Goal: Task Accomplishment & Management: Complete application form

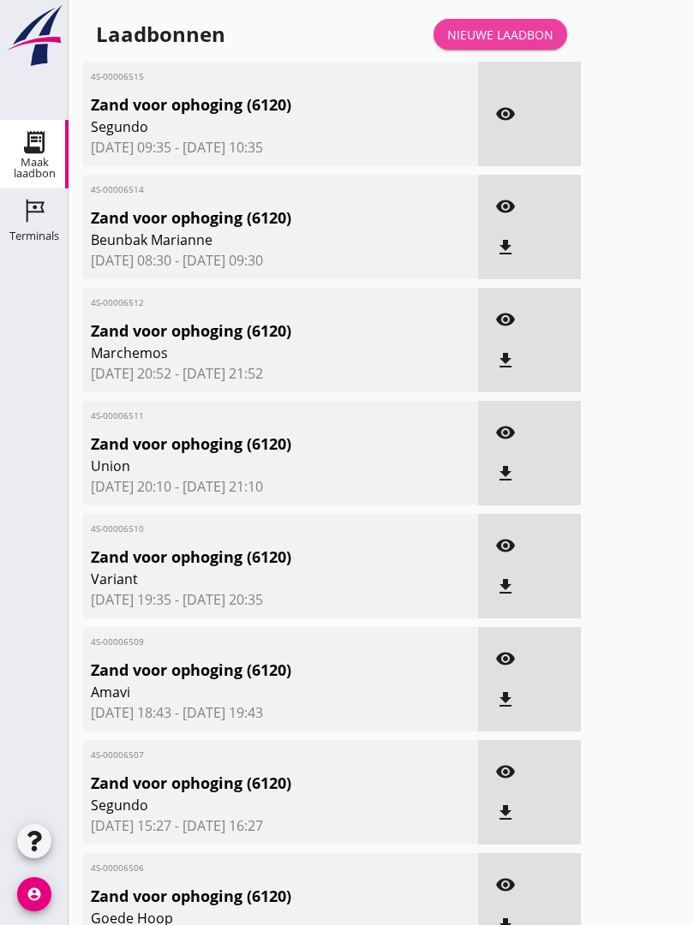
click at [524, 44] on div "Nieuwe laadbon" at bounding box center [500, 35] width 106 height 18
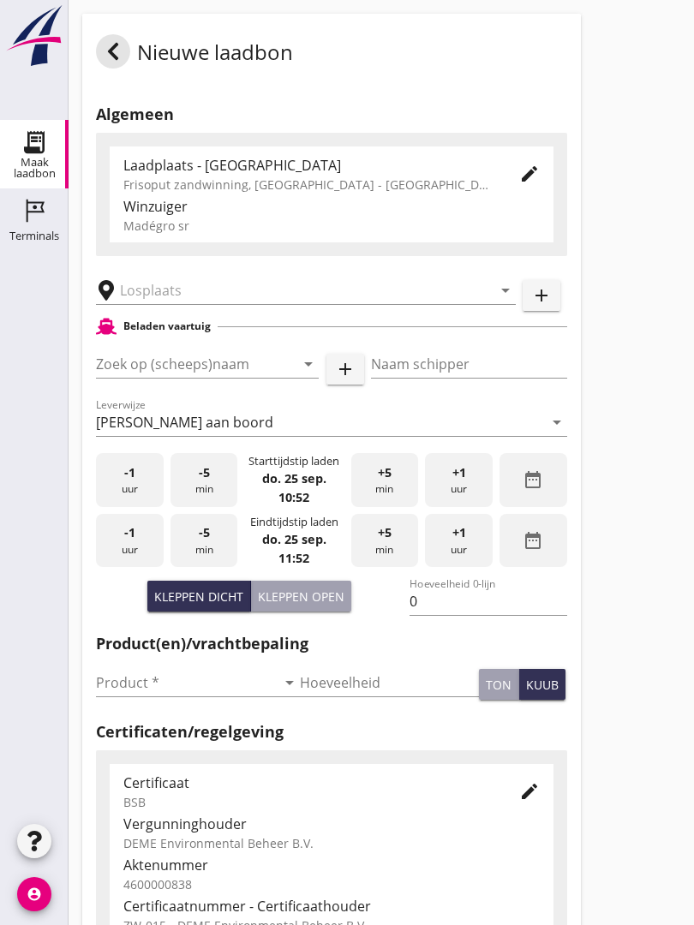
click at [230, 299] on input "text" at bounding box center [294, 290] width 348 height 27
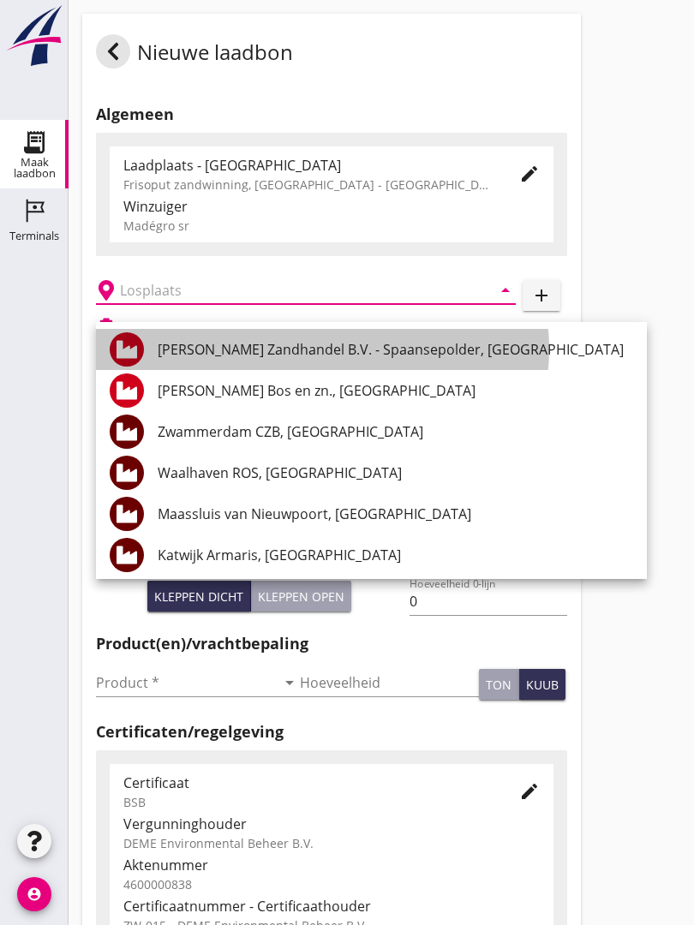
click at [344, 347] on div "[PERSON_NAME] Zandhandel B.V. - Spaansepolder, [GEOGRAPHIC_DATA]" at bounding box center [396, 349] width 476 height 21
type input "[PERSON_NAME] Zandhandel B.V. - Spaansepolder, [GEOGRAPHIC_DATA]"
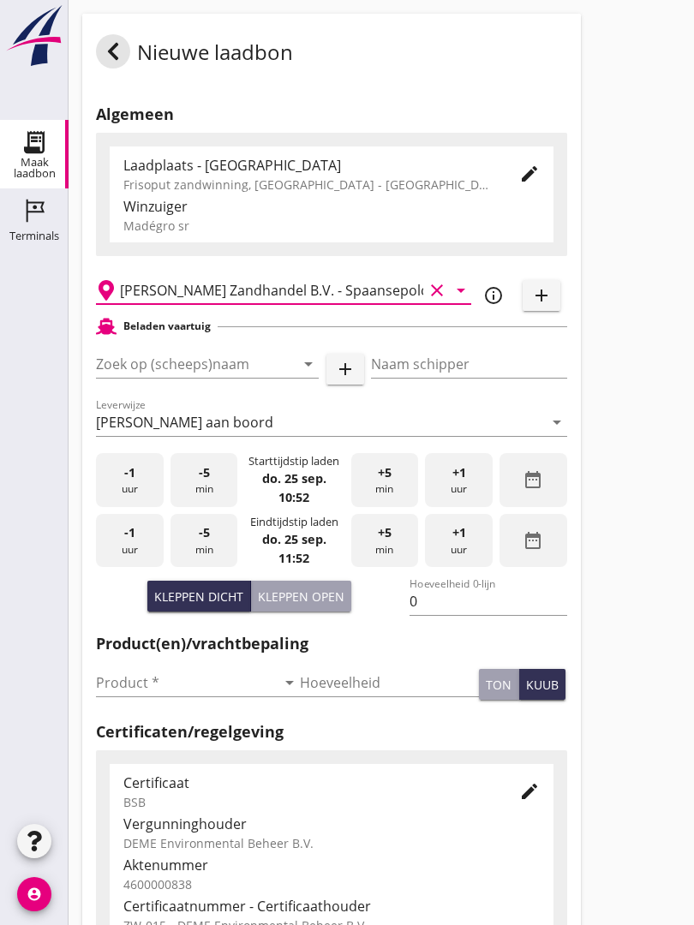
click at [262, 378] on input "Zoek op (scheeps)naam" at bounding box center [183, 363] width 175 height 27
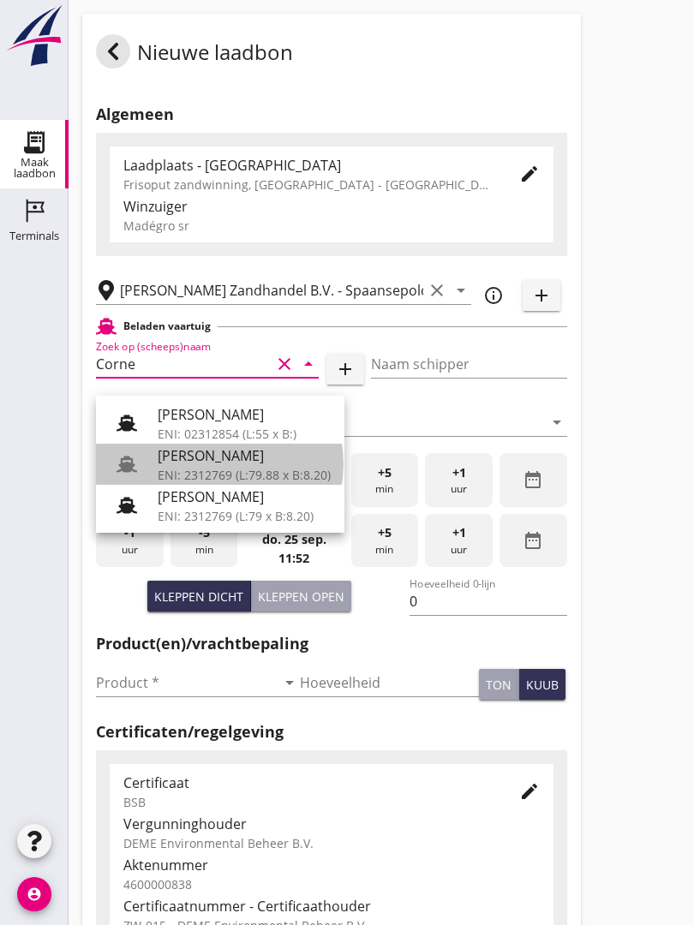
click at [237, 459] on div "[PERSON_NAME]" at bounding box center [244, 456] width 173 height 21
type input "[PERSON_NAME]"
type input "718"
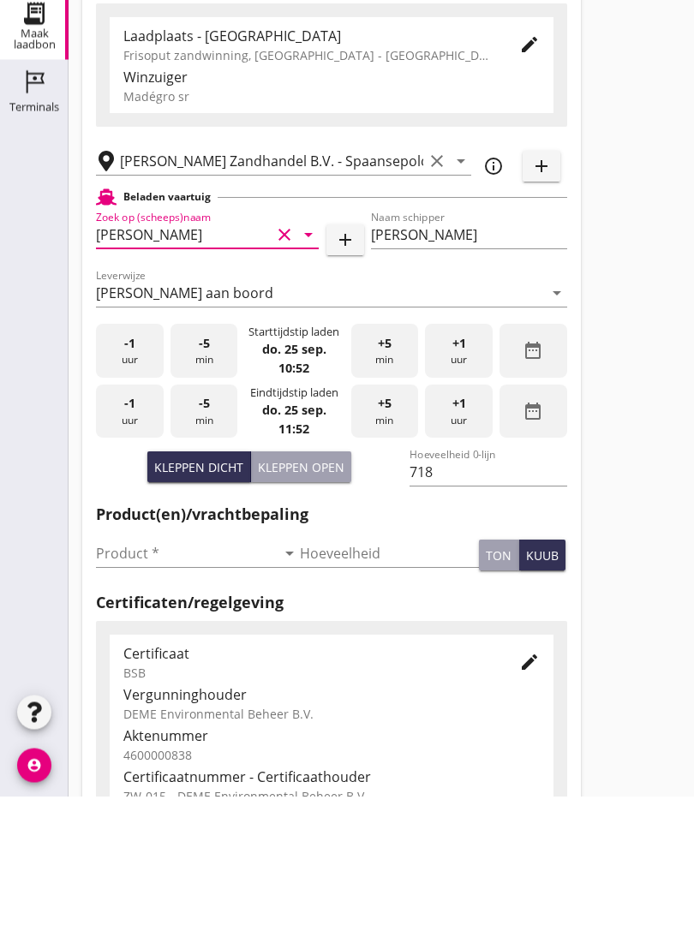
click at [142, 669] on input "Product *" at bounding box center [186, 682] width 180 height 27
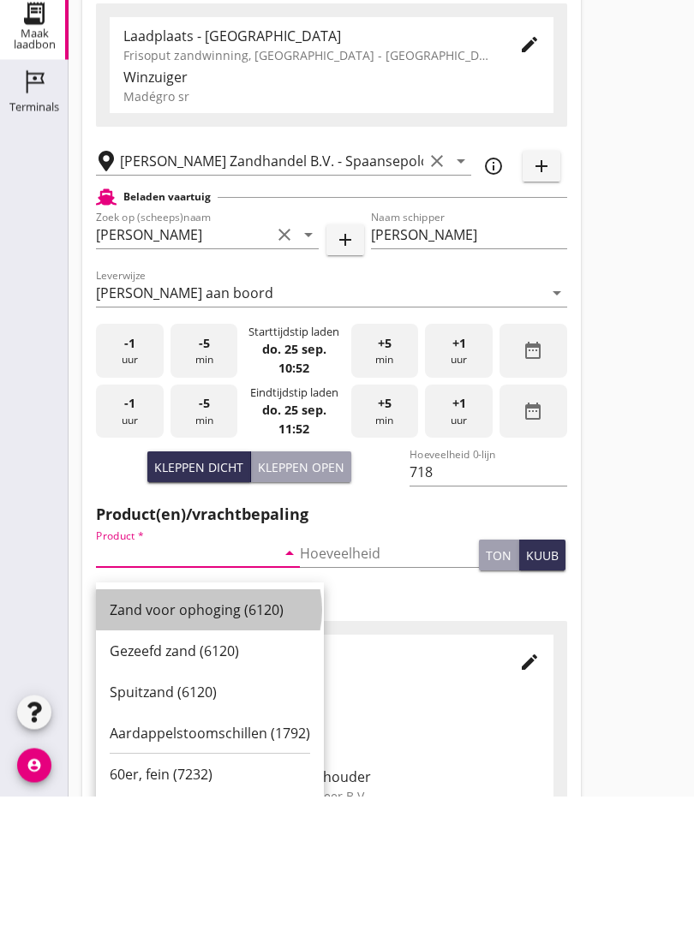
click at [228, 729] on div "Zand voor ophoging (6120)" at bounding box center [210, 739] width 200 height 21
type input "Zand voor ophoging (6120)"
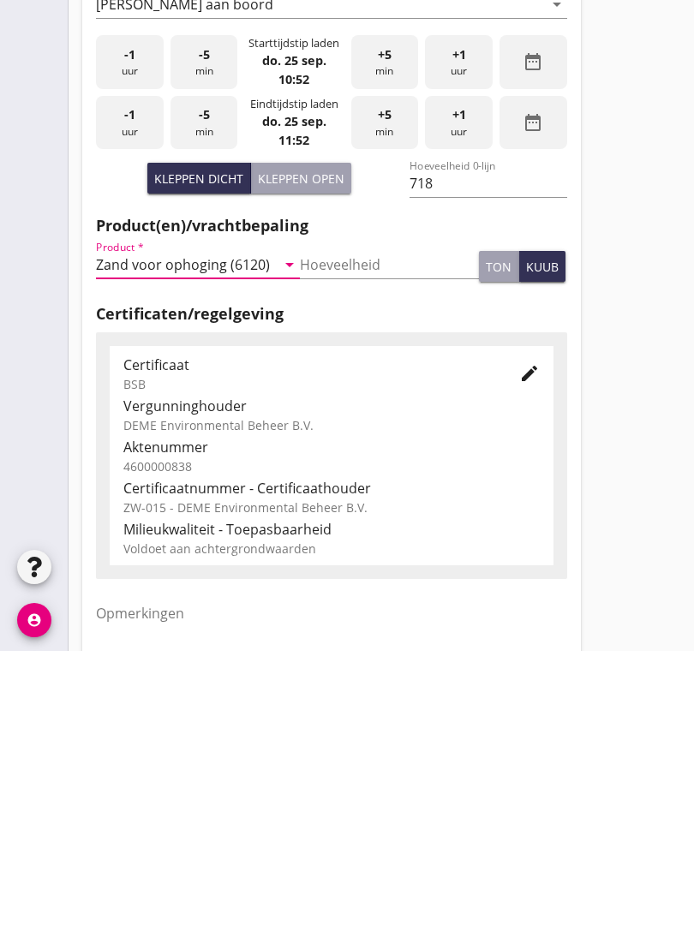
scroll to position [300, 0]
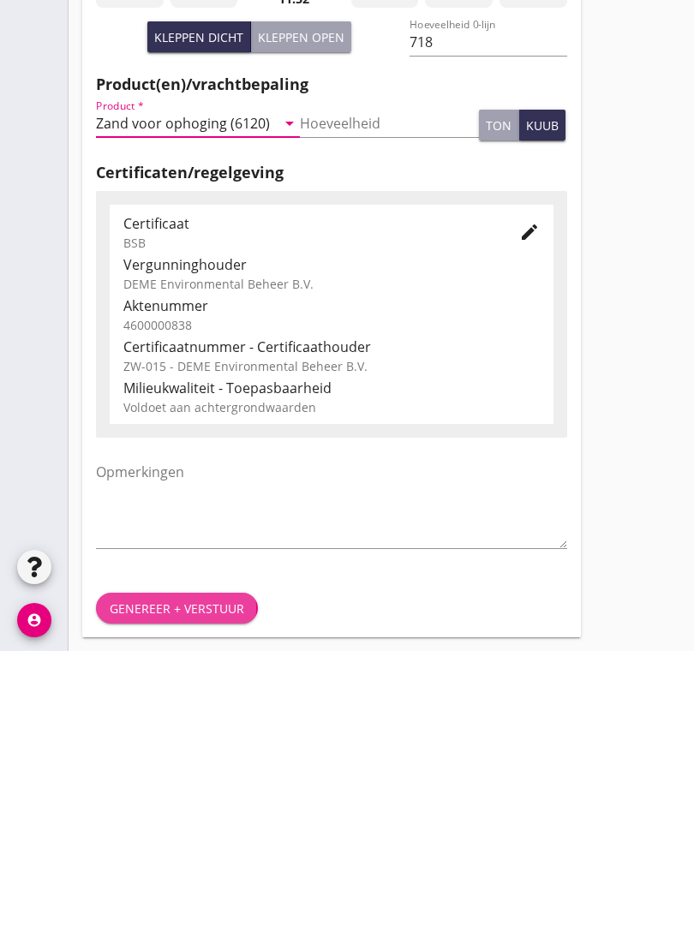
click at [174, 867] on button "Genereer + verstuur" at bounding box center [177, 882] width 162 height 31
